Goal: Use online tool/utility: Utilize a website feature to perform a specific function

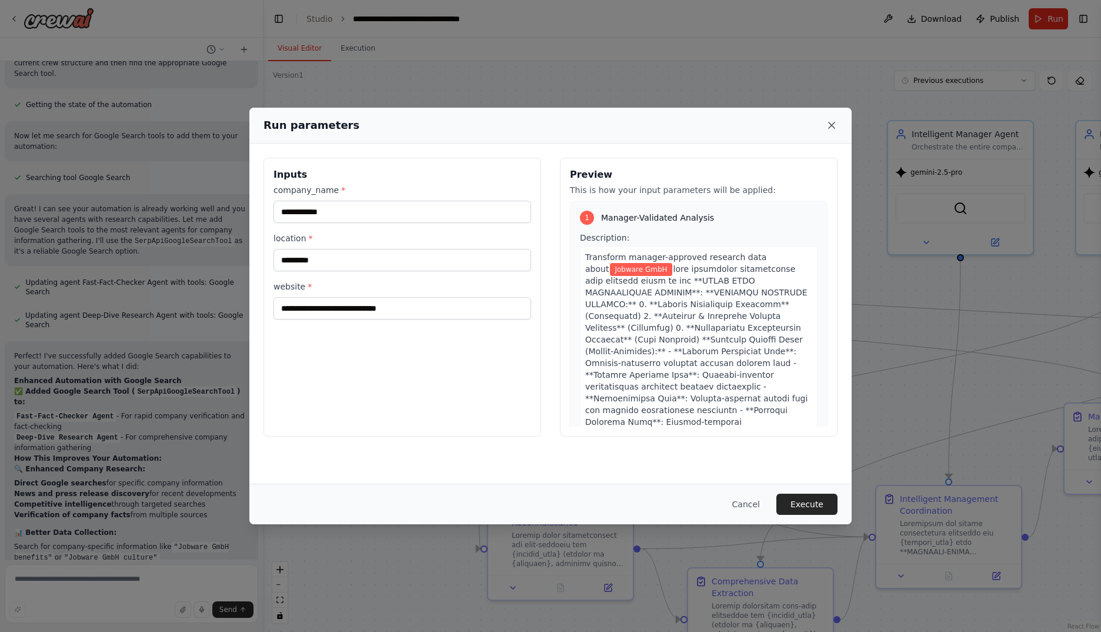
click at [835, 125] on icon at bounding box center [832, 125] width 12 height 12
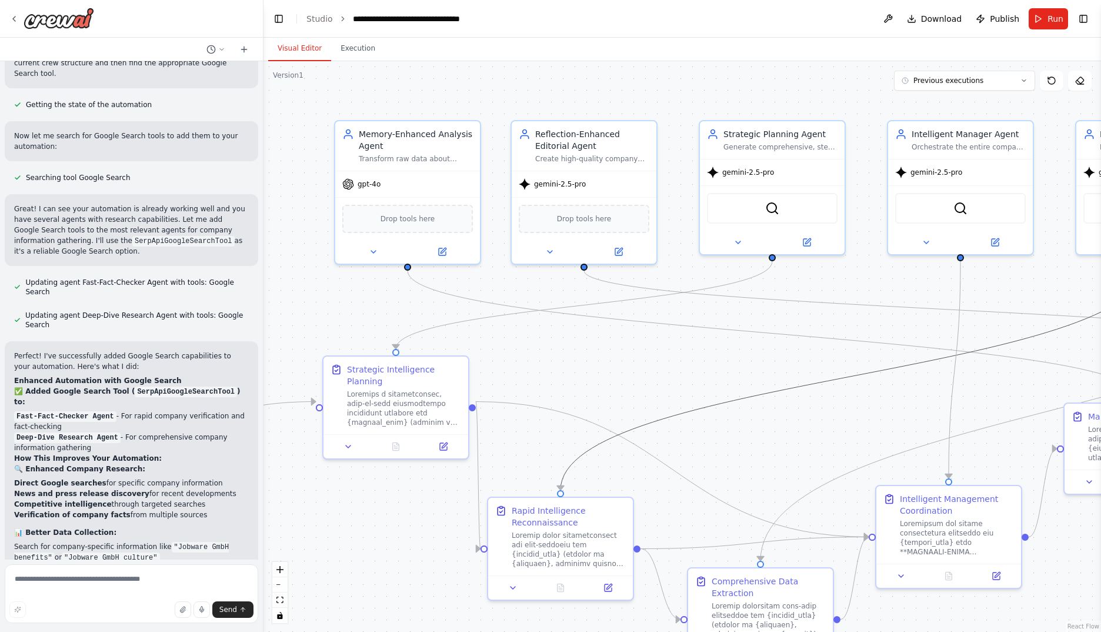
drag, startPoint x: 746, startPoint y: 393, endPoint x: 721, endPoint y: 394, distance: 25.3
click at [721, 394] on div ".deletable-edge-delete-btn { width: 20px; height: 20px; border: 0px solid #ffff…" at bounding box center [683, 346] width 838 height 571
drag, startPoint x: 274, startPoint y: 17, endPoint x: 278, endPoint y: 63, distance: 46.1
click at [275, 17] on button "Toggle Left Sidebar" at bounding box center [279, 19] width 16 height 16
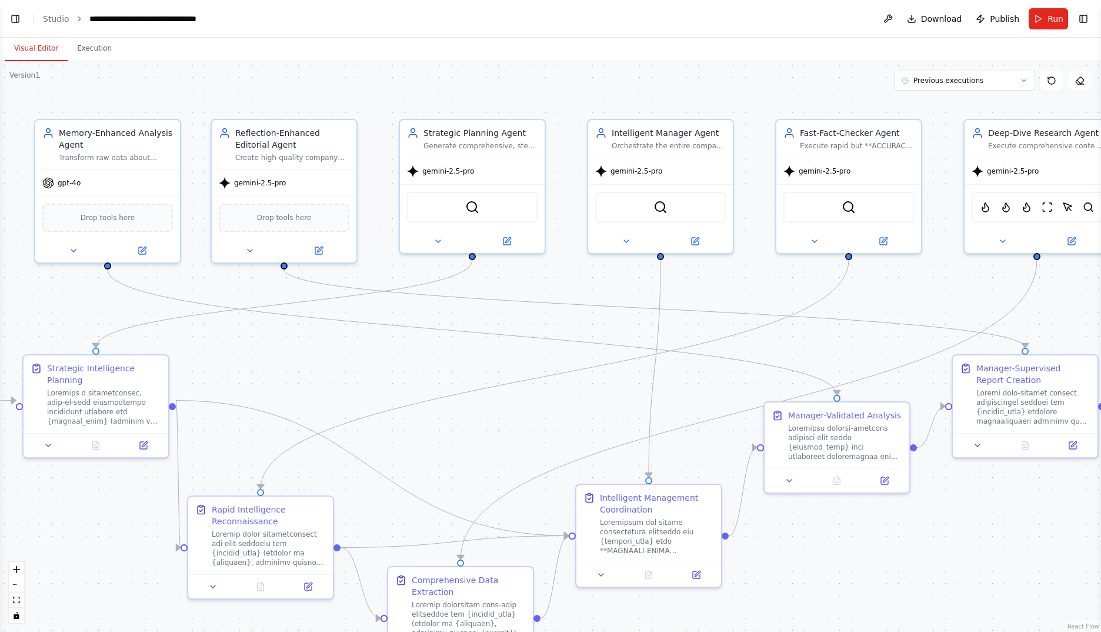
click at [782, 345] on div ".deletable-edge-delete-btn { width: 20px; height: 20px; border: 0px solid #ffff…" at bounding box center [550, 346] width 1101 height 571
click at [1046, 17] on button "Run" at bounding box center [1048, 18] width 39 height 21
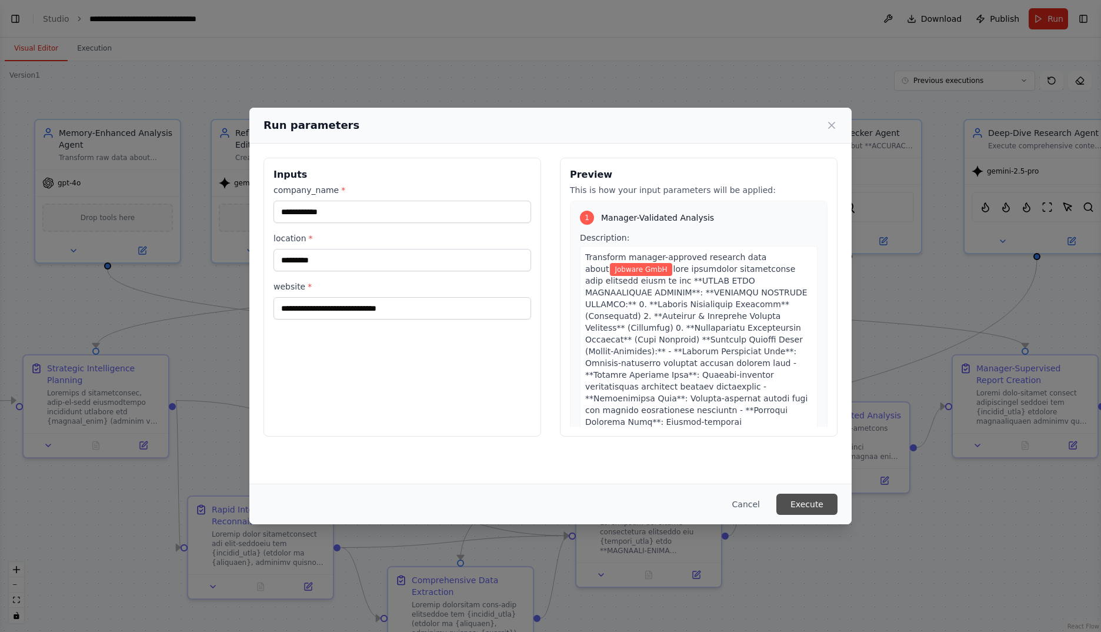
click at [815, 506] on button "Execute" at bounding box center [806, 504] width 61 height 21
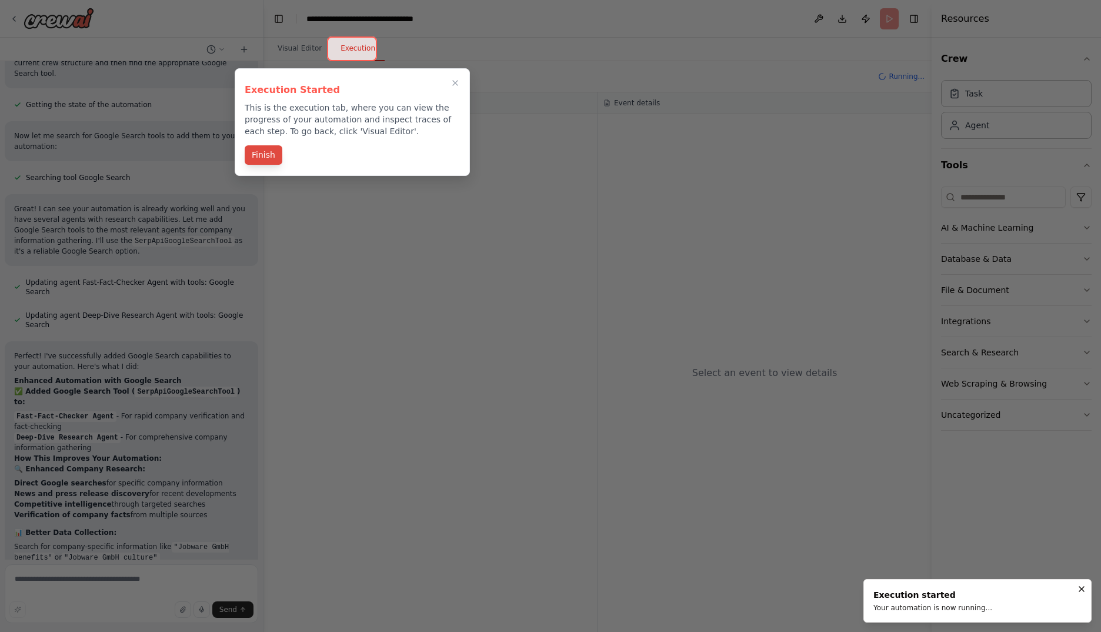
click at [269, 159] on button "Finish" at bounding box center [264, 154] width 38 height 19
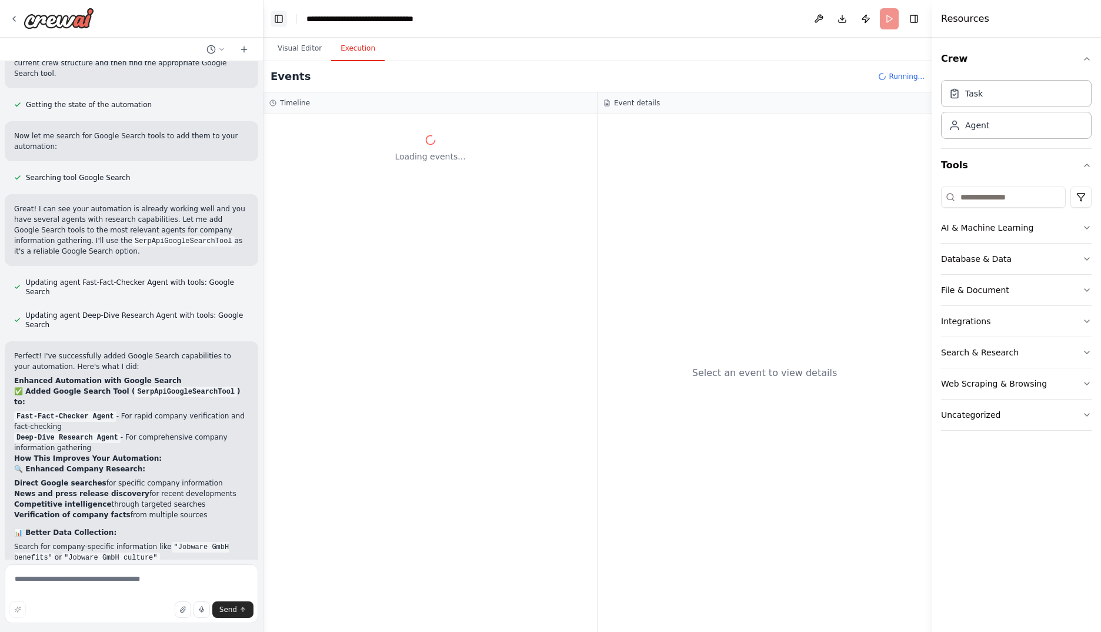
click at [276, 17] on button "Toggle Left Sidebar" at bounding box center [279, 19] width 16 height 16
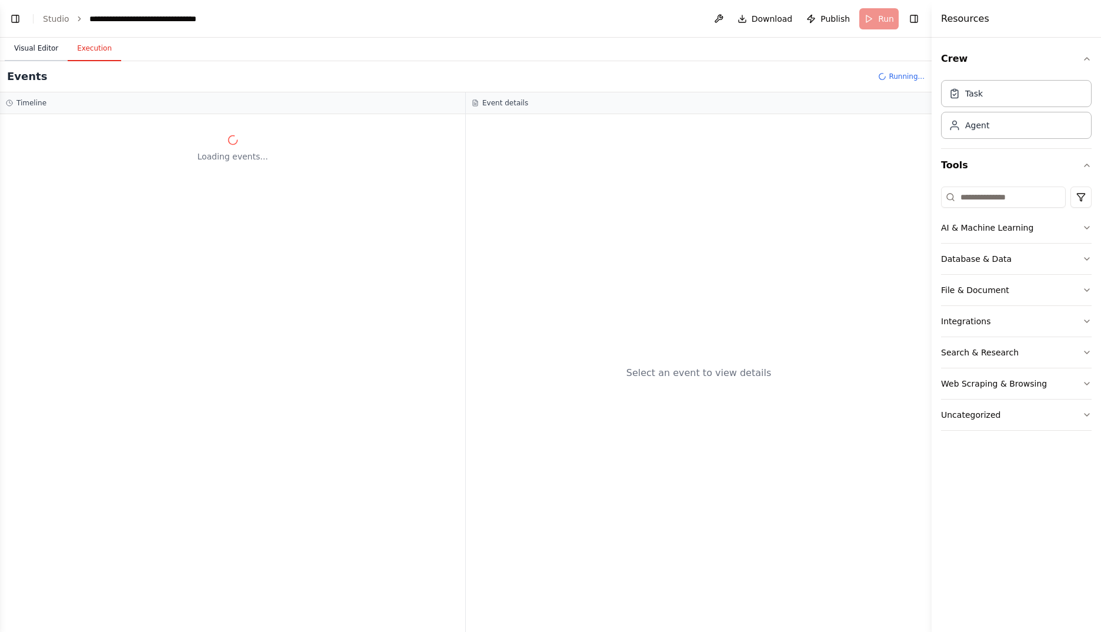
click at [43, 51] on button "Visual Editor" at bounding box center [36, 48] width 63 height 25
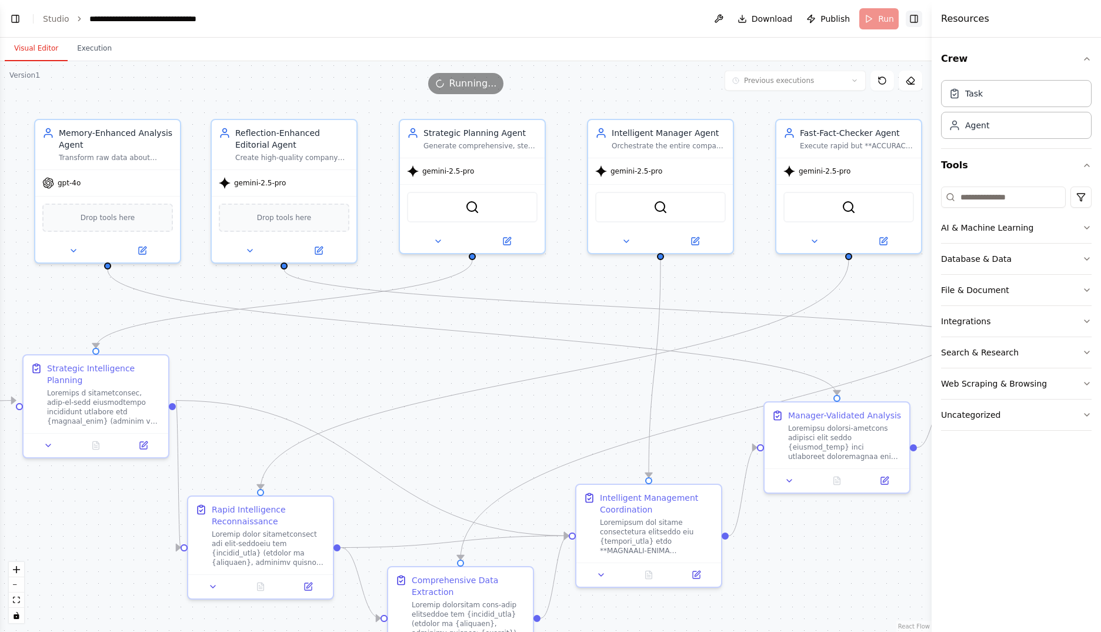
click at [907, 21] on button "Toggle Right Sidebar" at bounding box center [914, 19] width 16 height 16
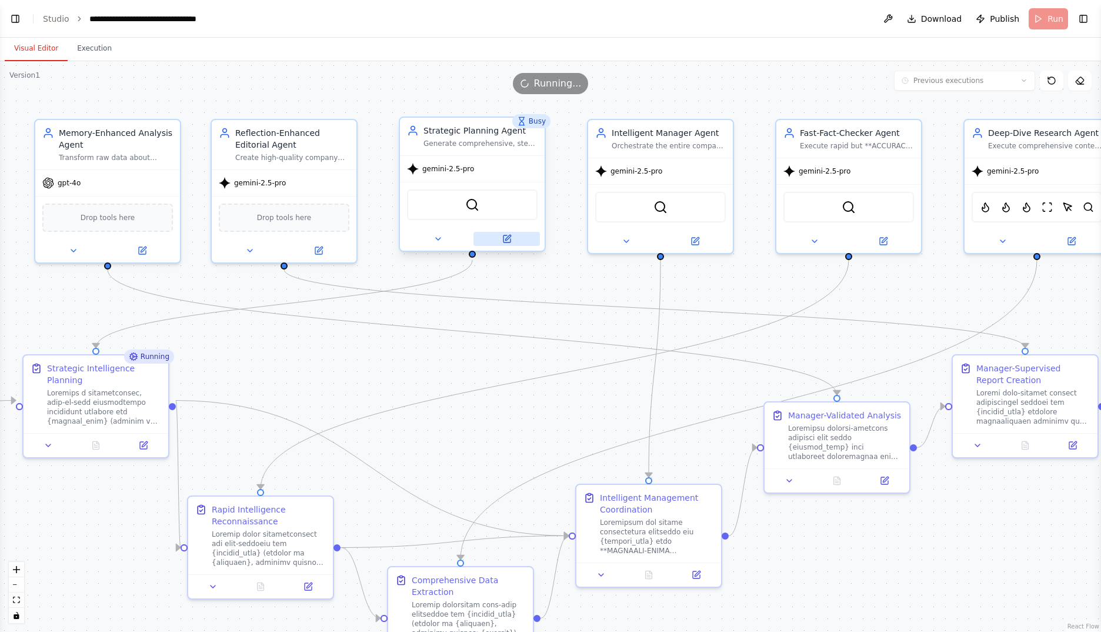
click at [507, 236] on icon at bounding box center [507, 238] width 7 height 7
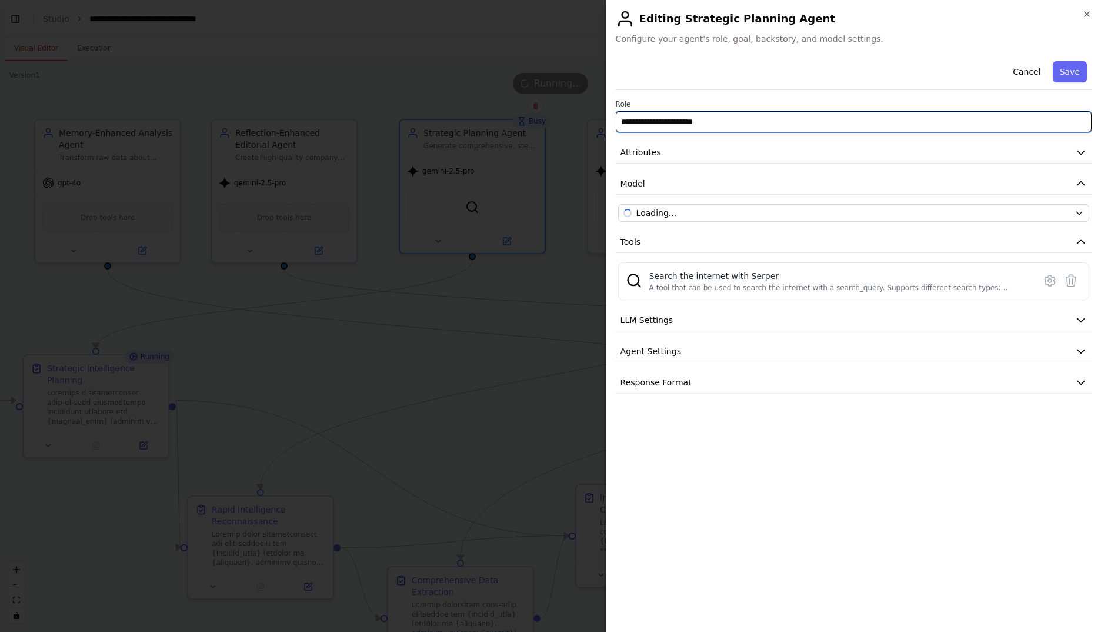
click at [773, 125] on input "**********" at bounding box center [854, 121] width 476 height 21
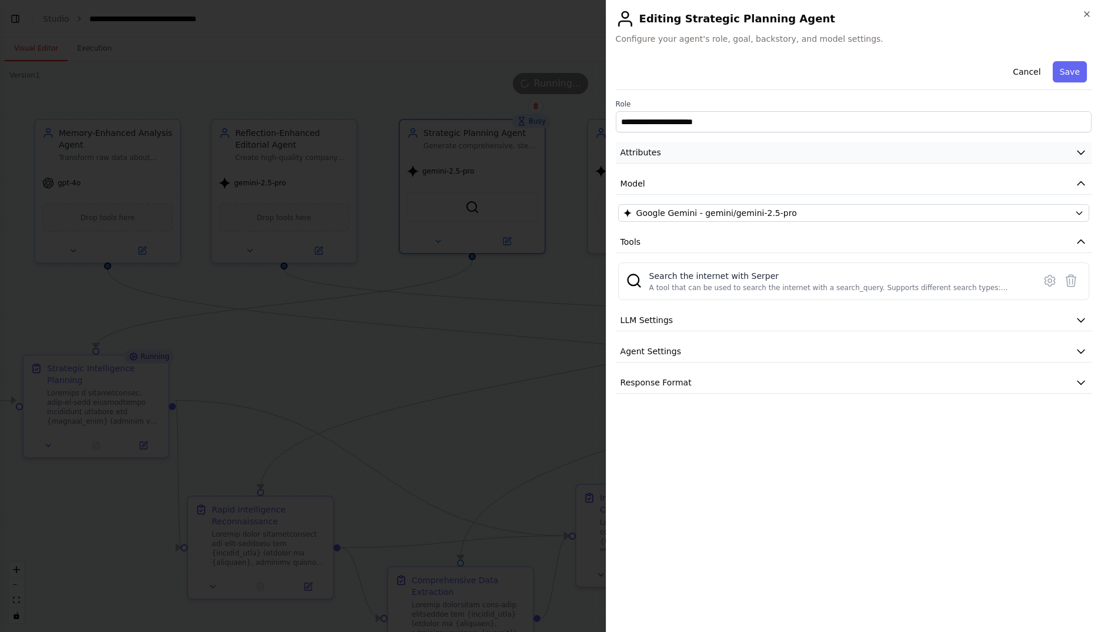
click at [794, 154] on button "Attributes" at bounding box center [854, 153] width 476 height 22
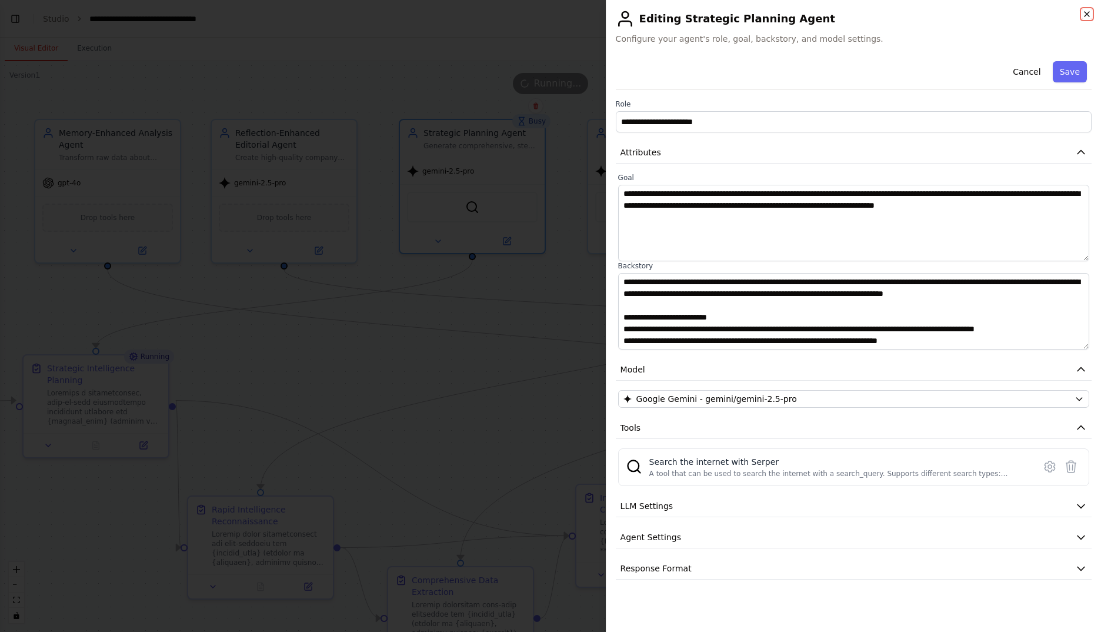
click at [1091, 12] on icon "button" at bounding box center [1086, 13] width 9 height 9
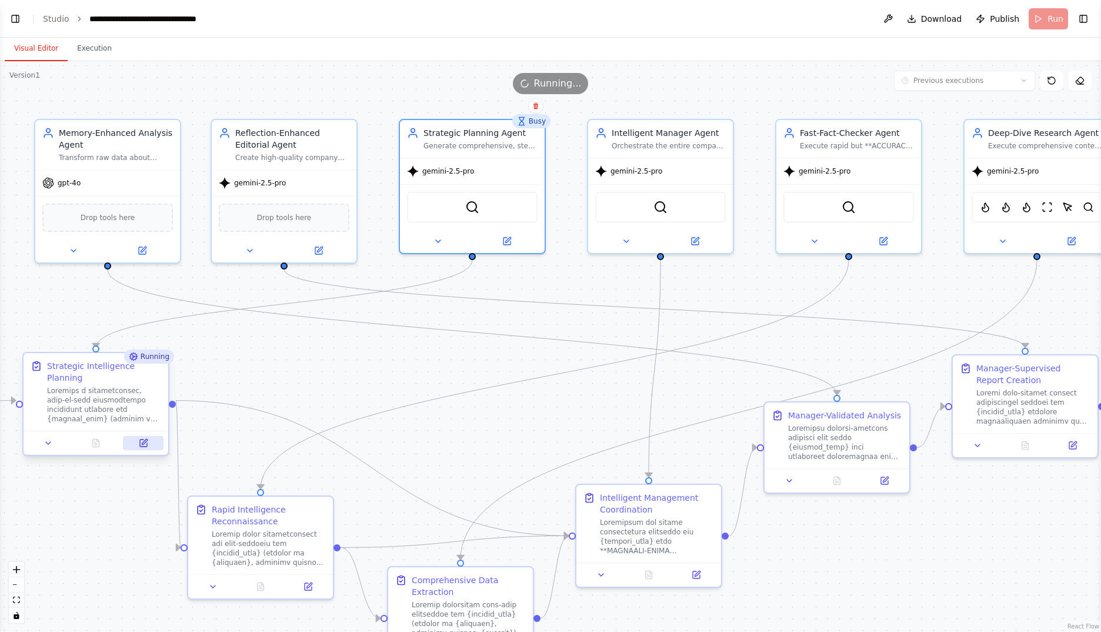
click at [142, 439] on icon at bounding box center [144, 441] width 5 height 5
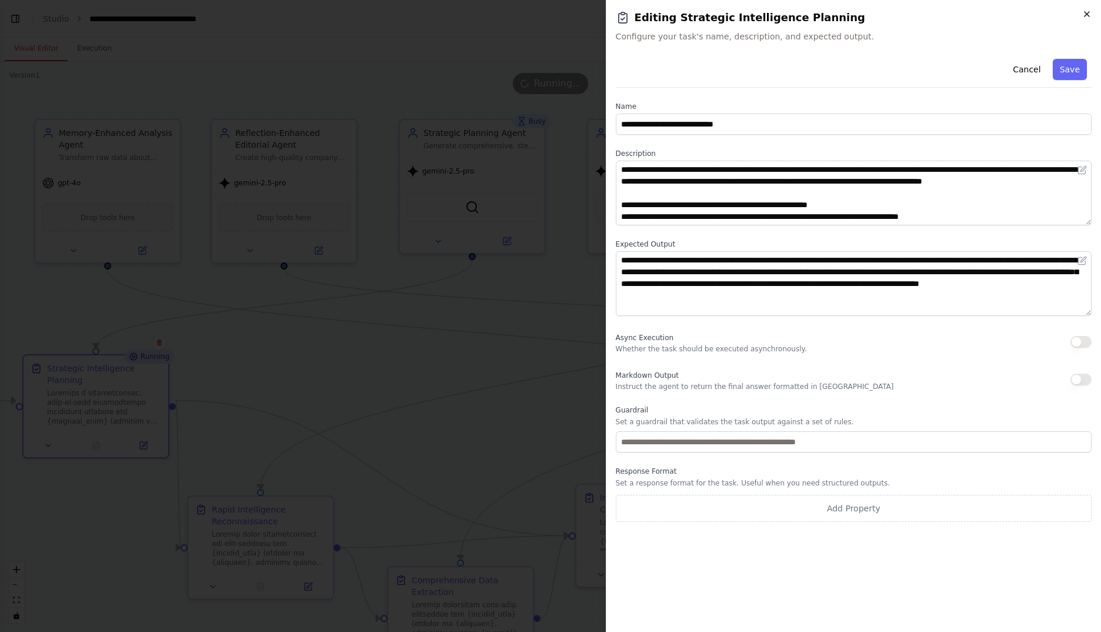
click at [1091, 12] on icon "button" at bounding box center [1086, 13] width 9 height 9
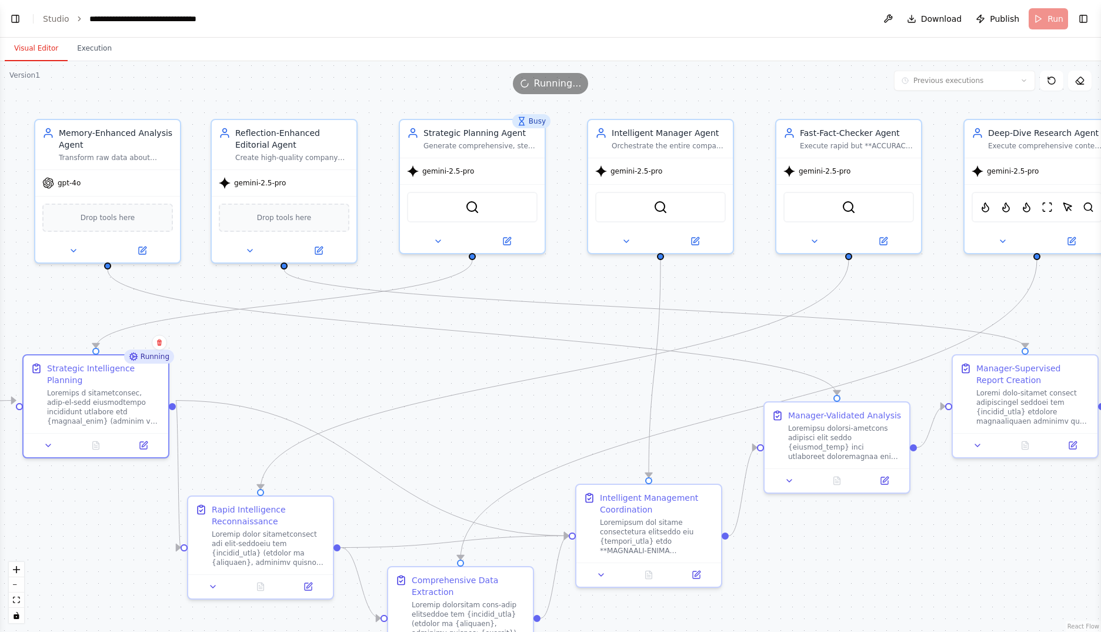
click at [381, 356] on div ".deletable-edge-delete-btn { width: 20px; height: 20px; border: 0px solid #ffff…" at bounding box center [550, 346] width 1101 height 571
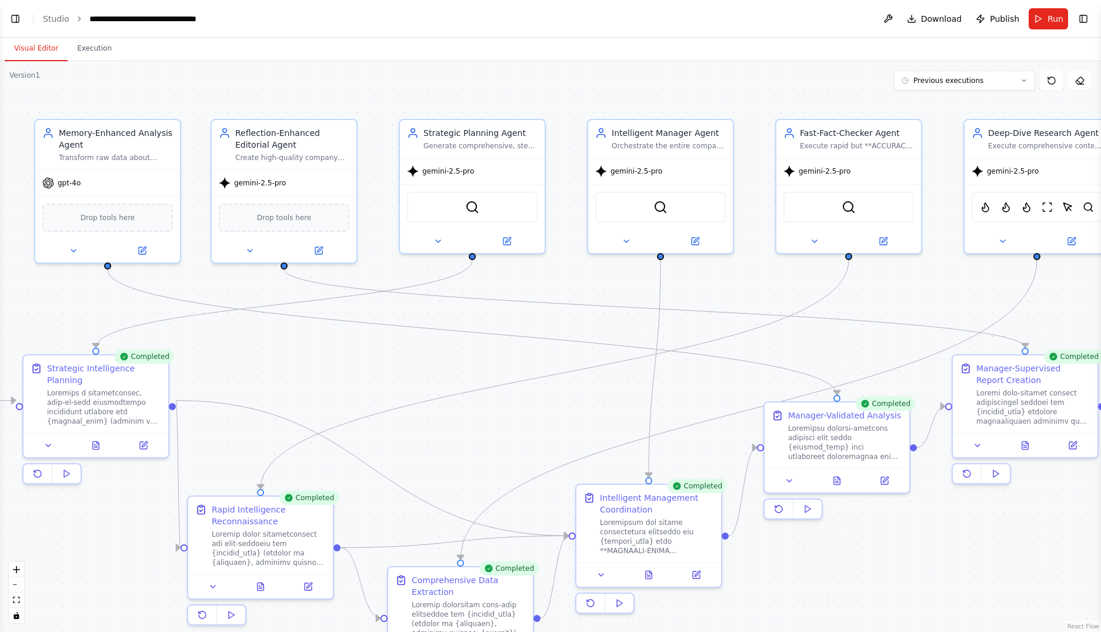
scroll to position [29188, 0]
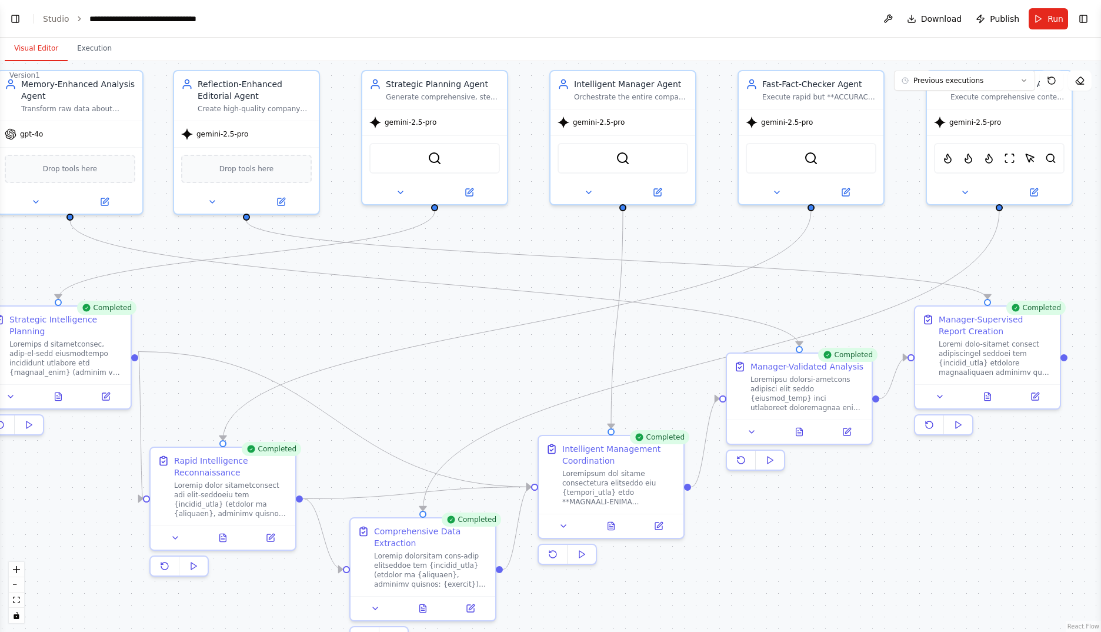
drag, startPoint x: 558, startPoint y: 412, endPoint x: 521, endPoint y: 364, distance: 61.6
click at [521, 364] on div ".deletable-edge-delete-btn { width: 20px; height: 20px; border: 0px solid #ffff…" at bounding box center [550, 346] width 1101 height 571
click at [993, 398] on button at bounding box center [988, 394] width 50 height 14
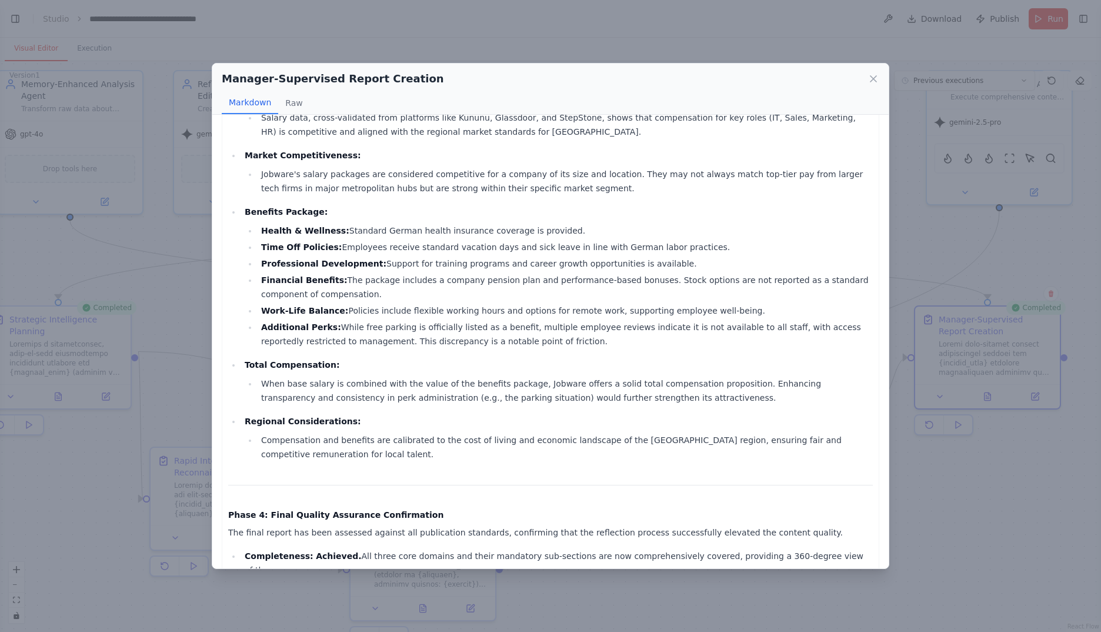
scroll to position [1926, 0]
